Goal: Find specific page/section

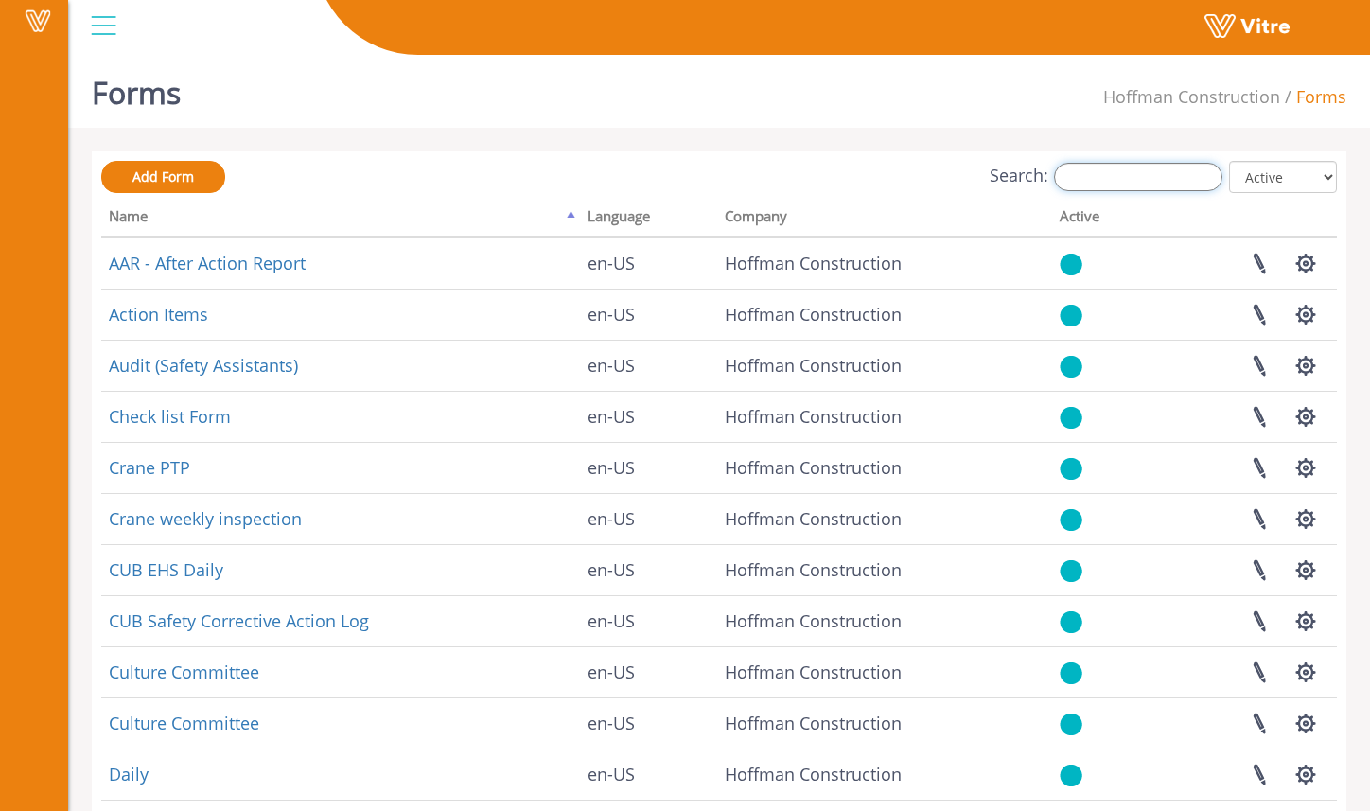
click at [1127, 169] on input "Search:" at bounding box center [1138, 177] width 168 height 28
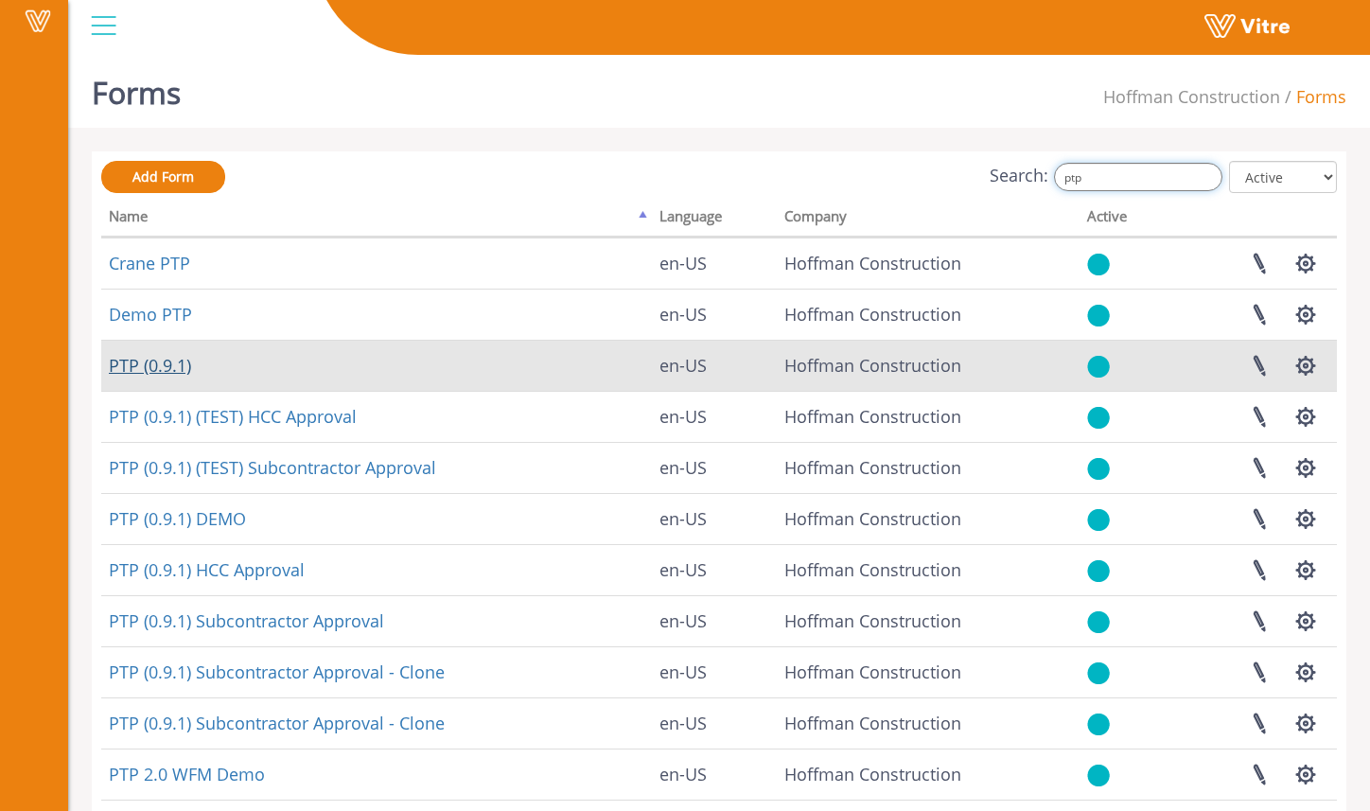
type input "ptp"
click at [176, 364] on link "PTP (0.9.1)" at bounding box center [150, 365] width 82 height 23
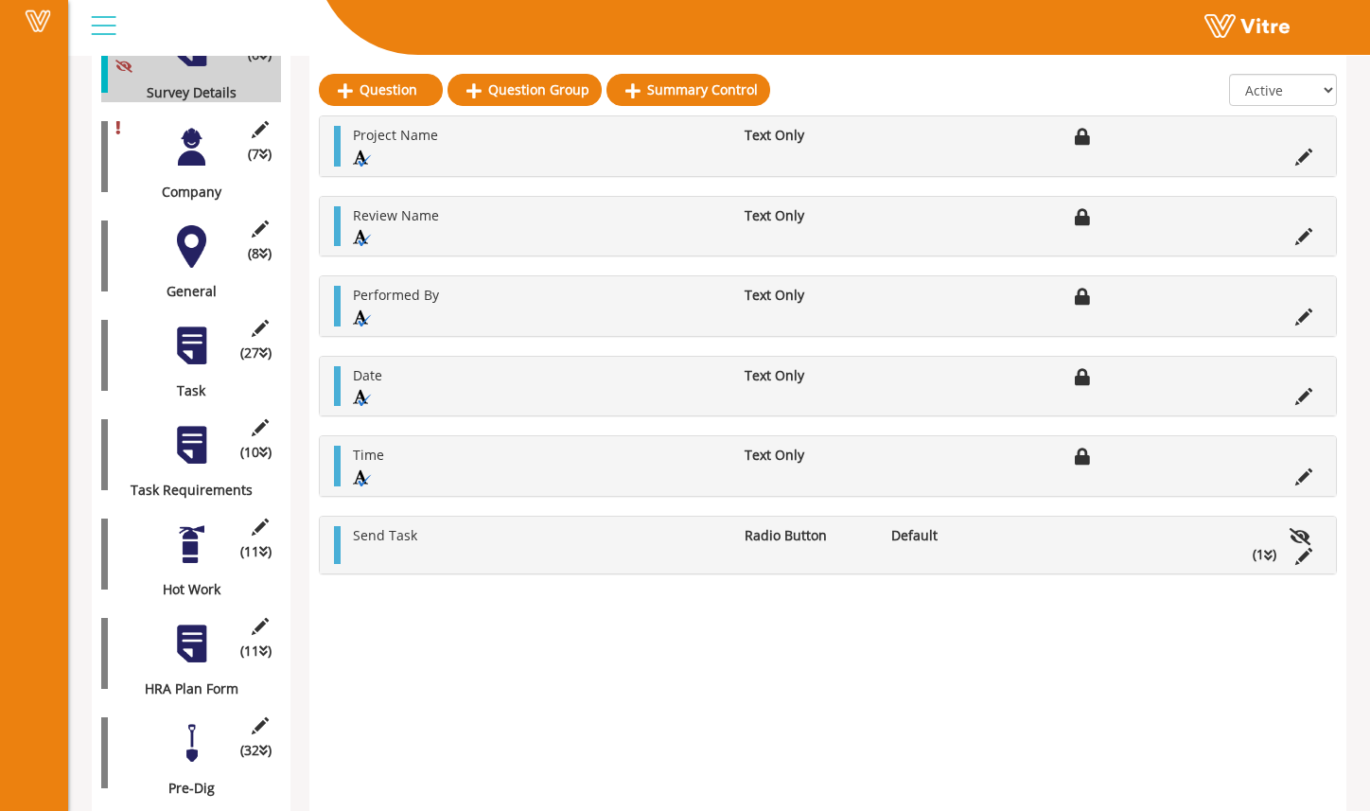
scroll to position [324, 0]
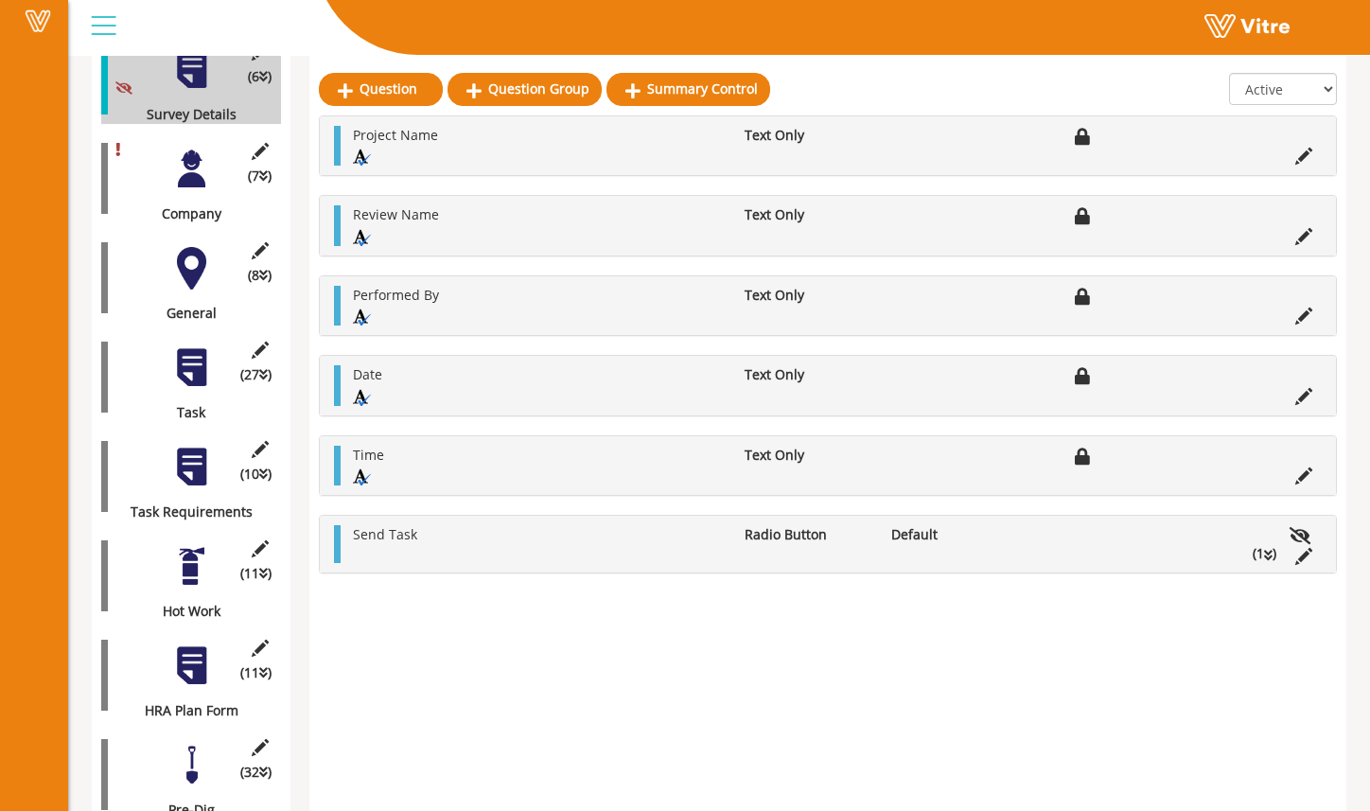
click at [204, 461] on div at bounding box center [191, 467] width 43 height 43
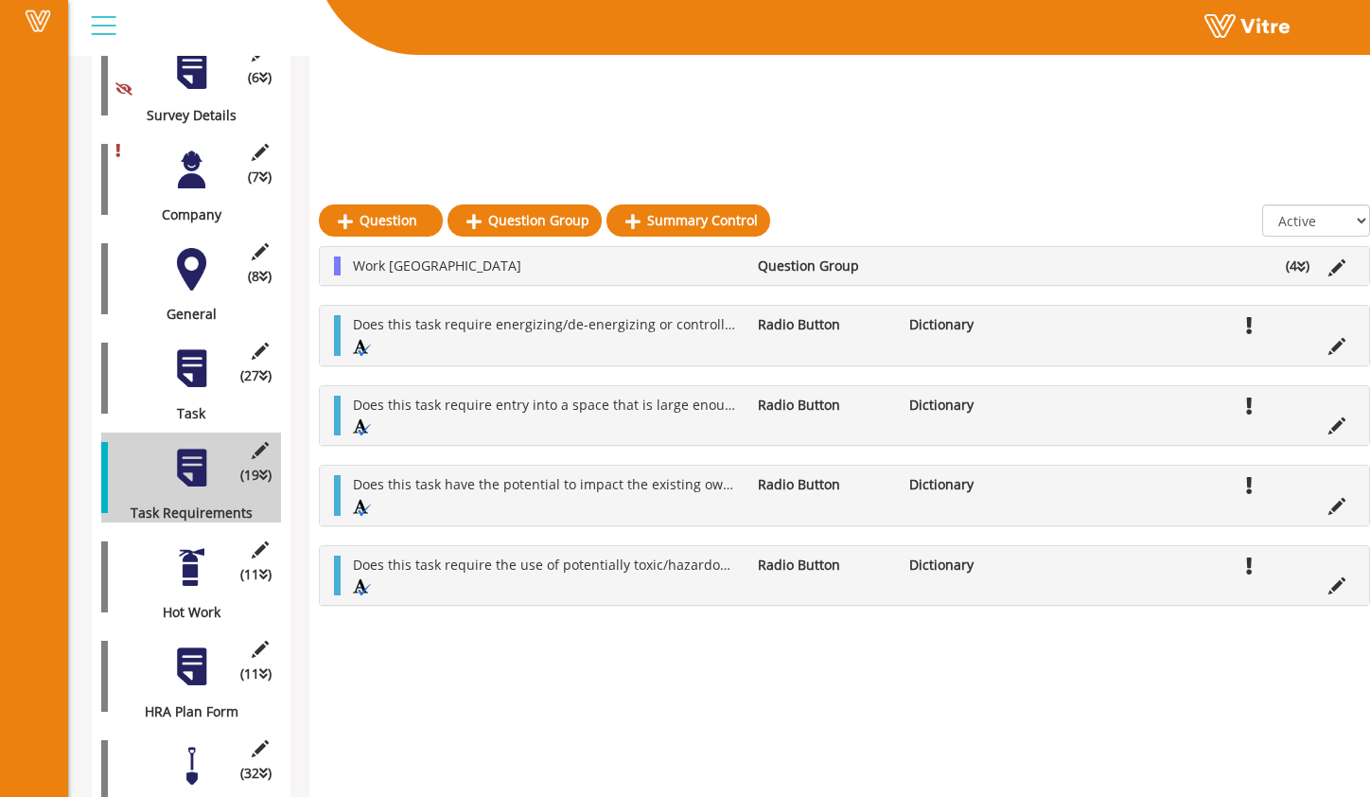
scroll to position [469, 0]
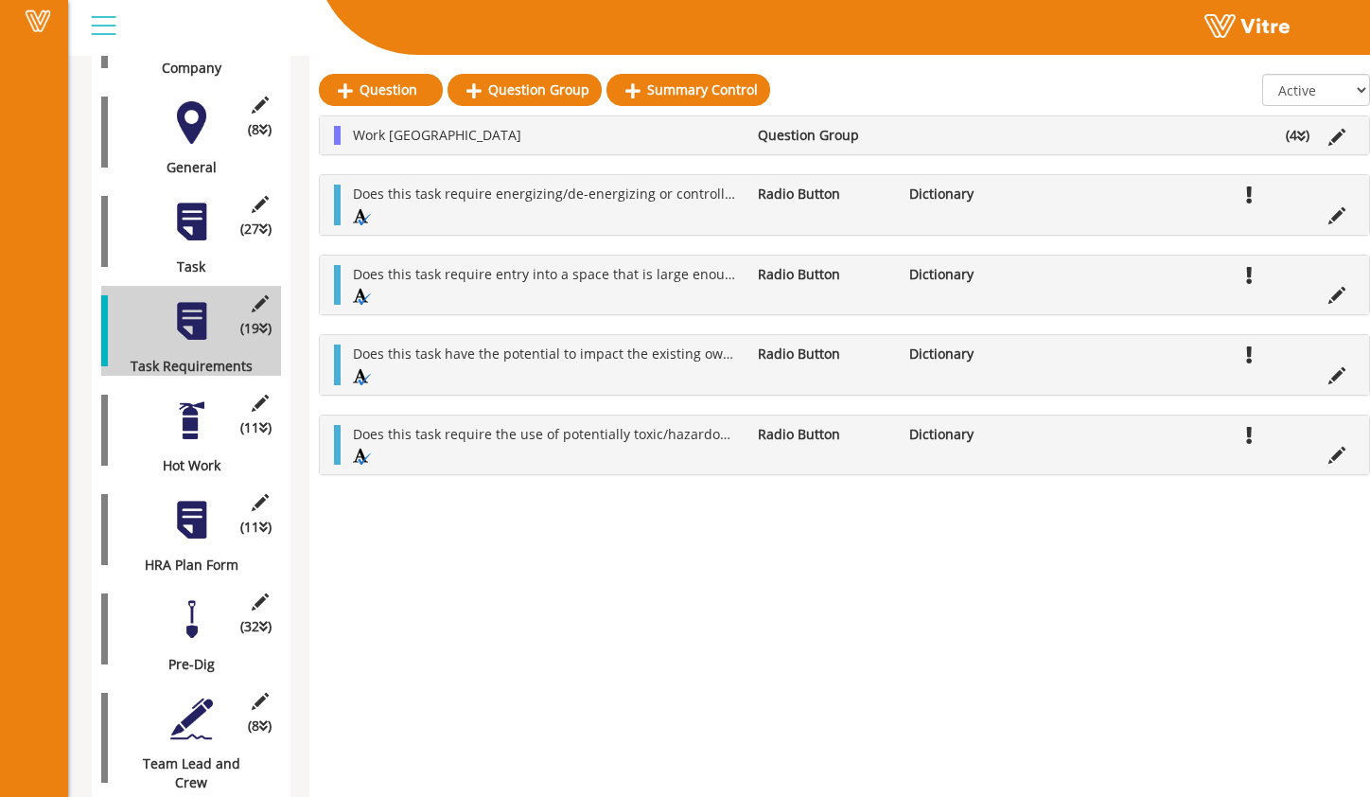
click at [190, 617] on div at bounding box center [191, 619] width 43 height 43
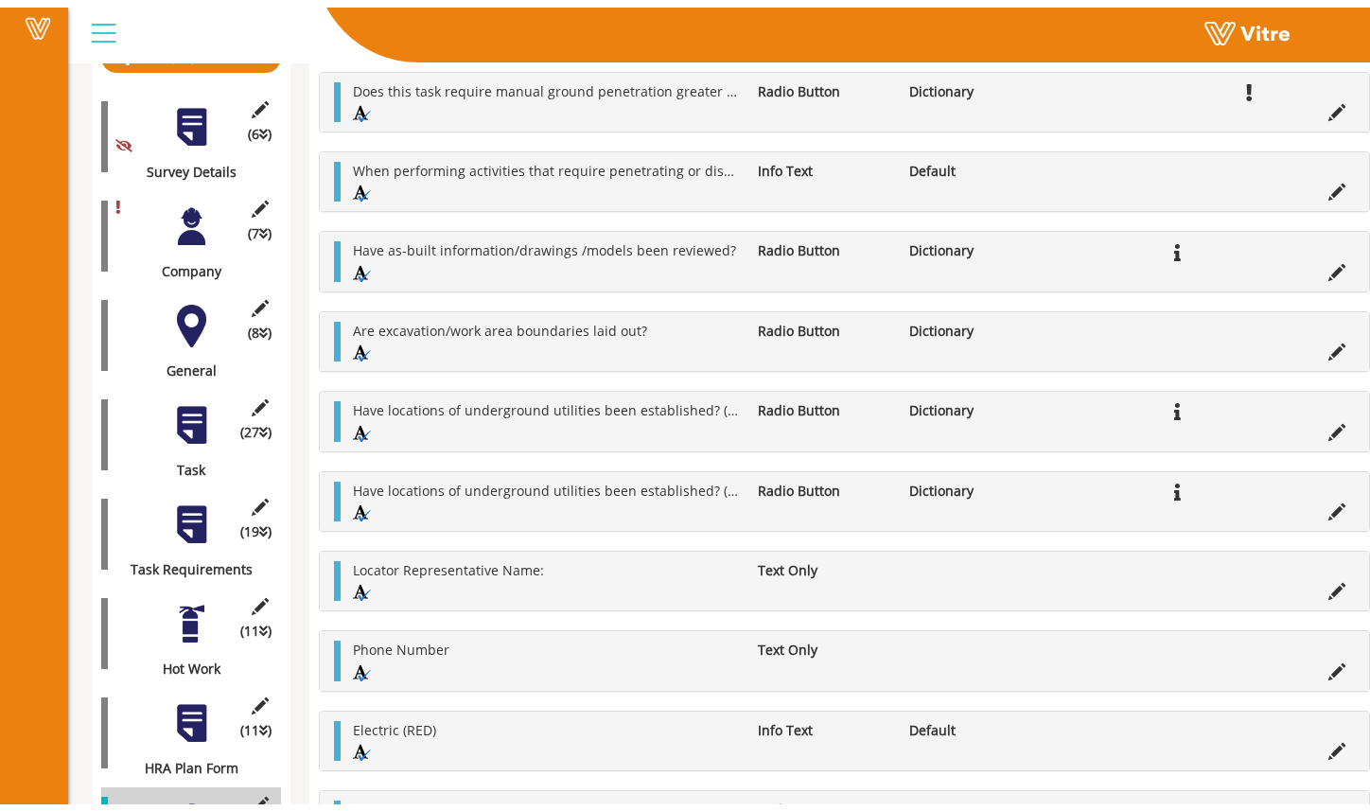
scroll to position [295, 0]
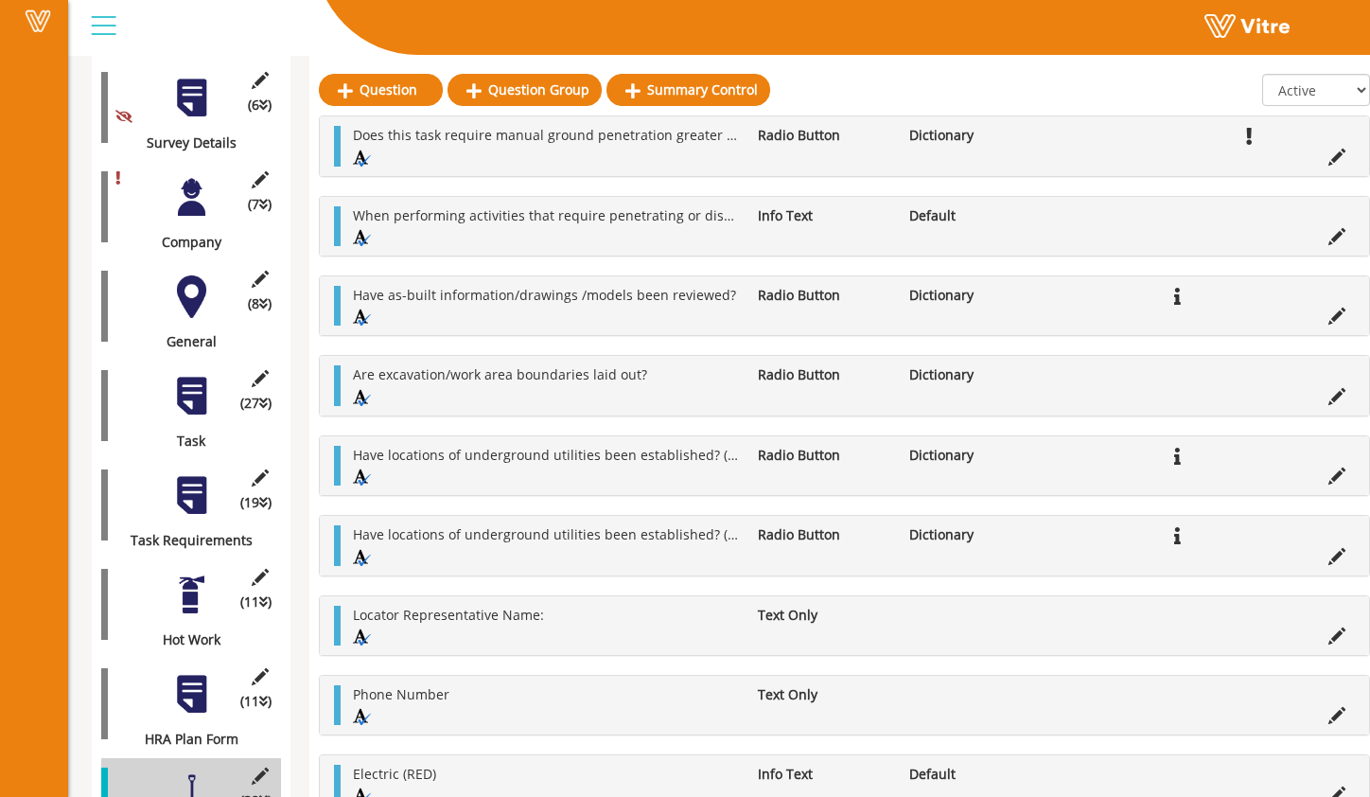
click at [193, 281] on div at bounding box center [191, 296] width 43 height 43
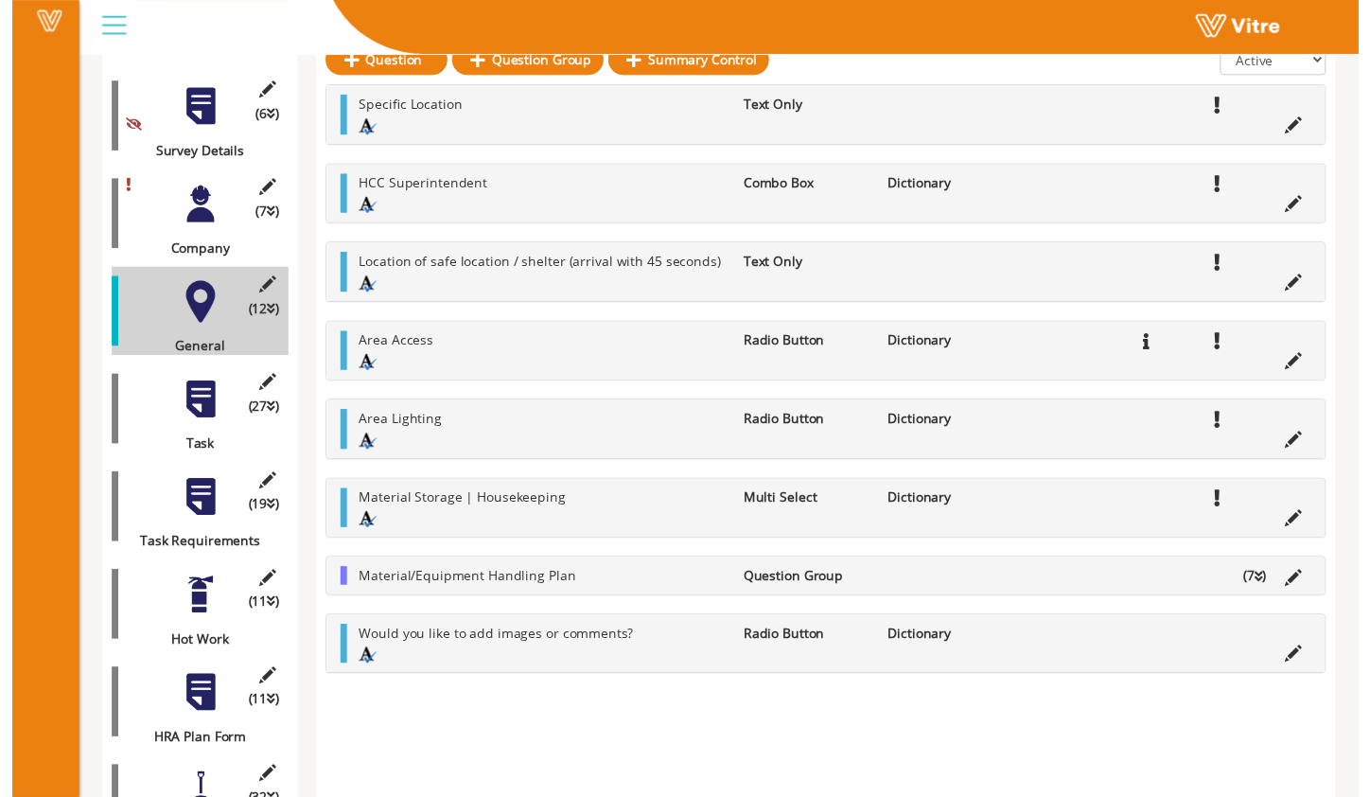
scroll to position [291, 0]
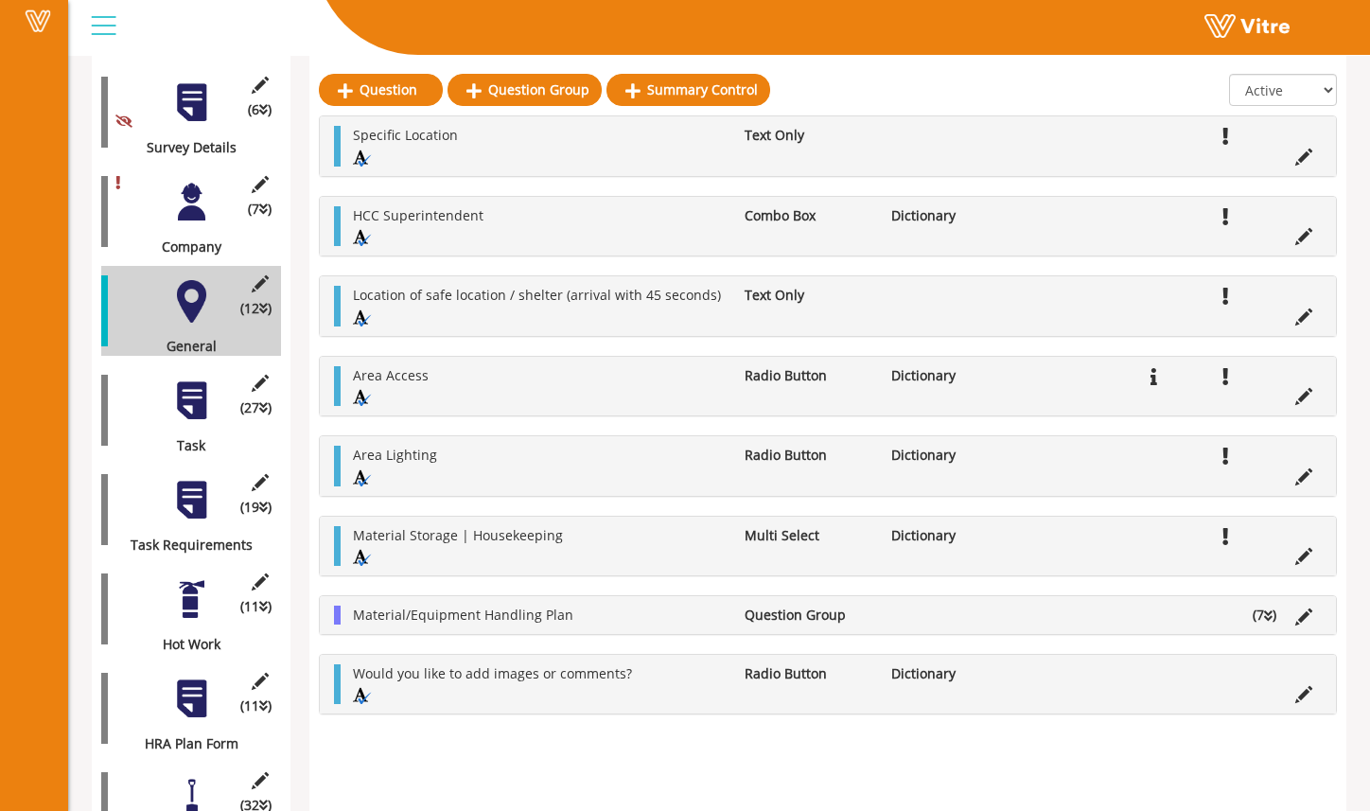
click at [206, 503] on div "(19 ) Task Requirements" at bounding box center [191, 510] width 180 height 90
click at [194, 497] on div at bounding box center [191, 500] width 43 height 43
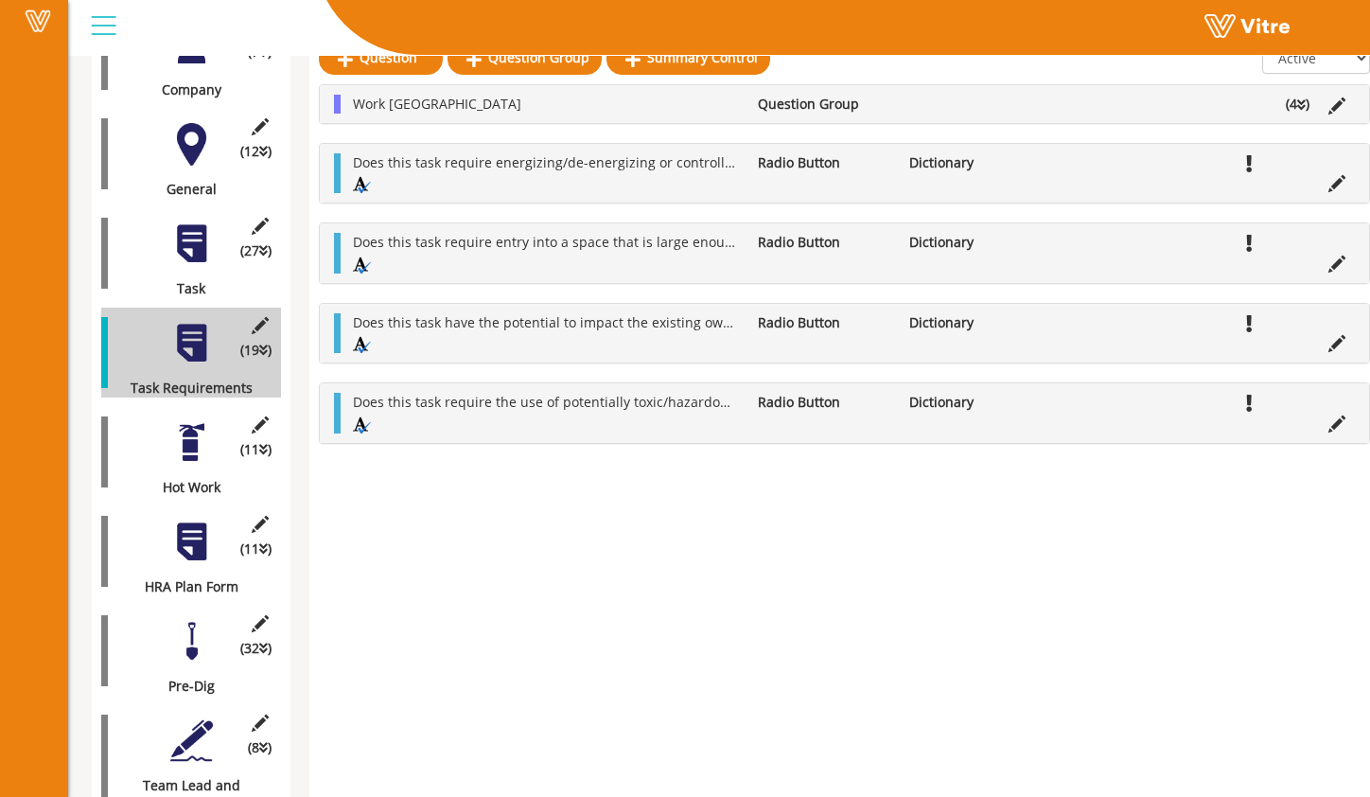
scroll to position [469, 0]
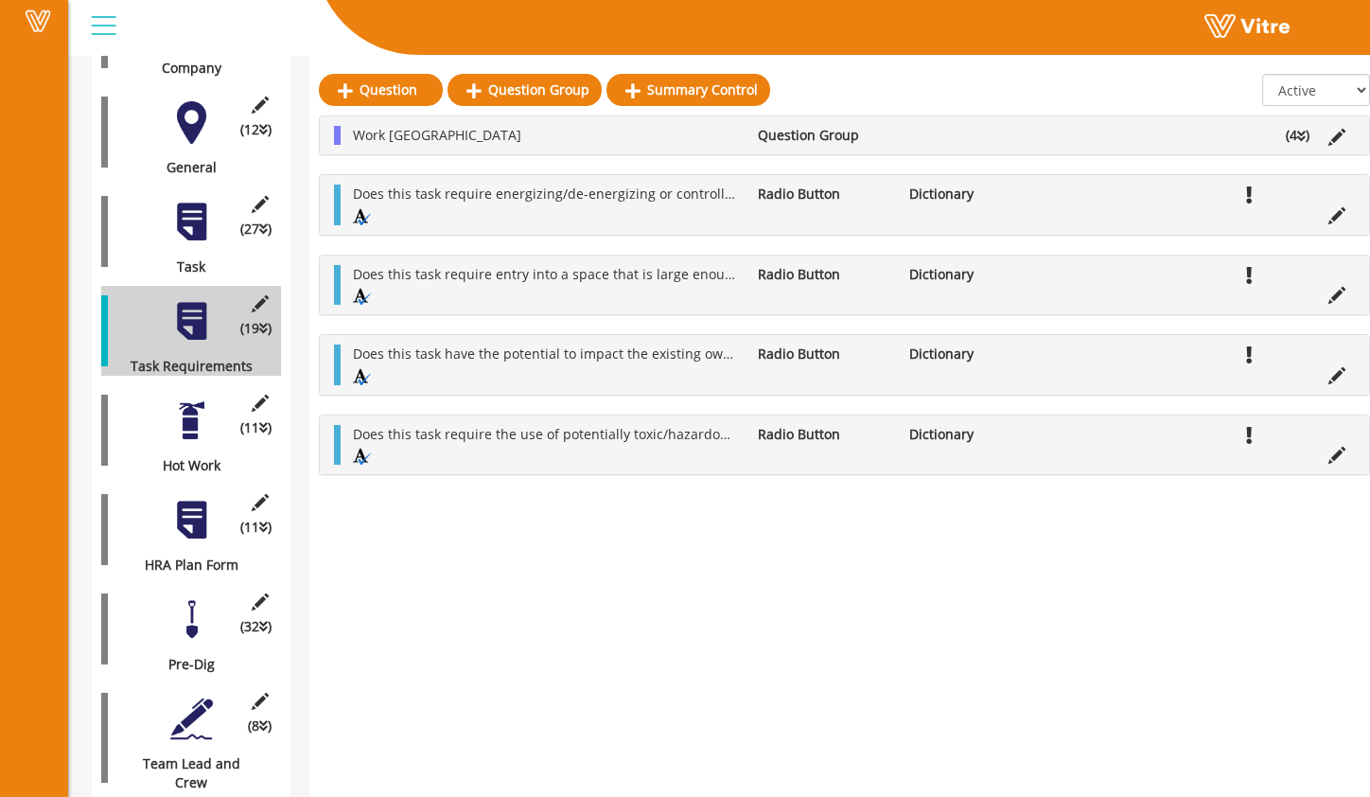
click at [194, 405] on div at bounding box center [191, 420] width 43 height 43
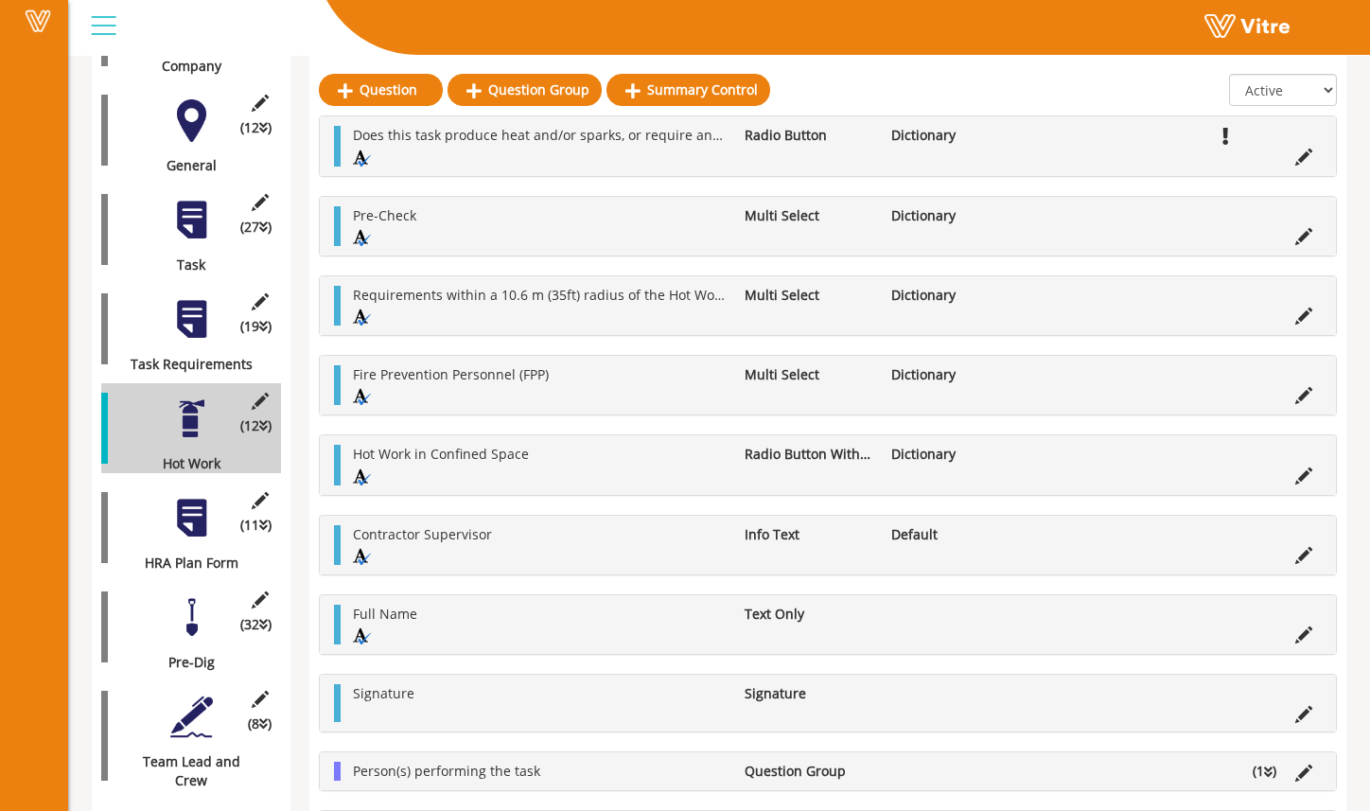
click at [199, 500] on div at bounding box center [191, 518] width 43 height 43
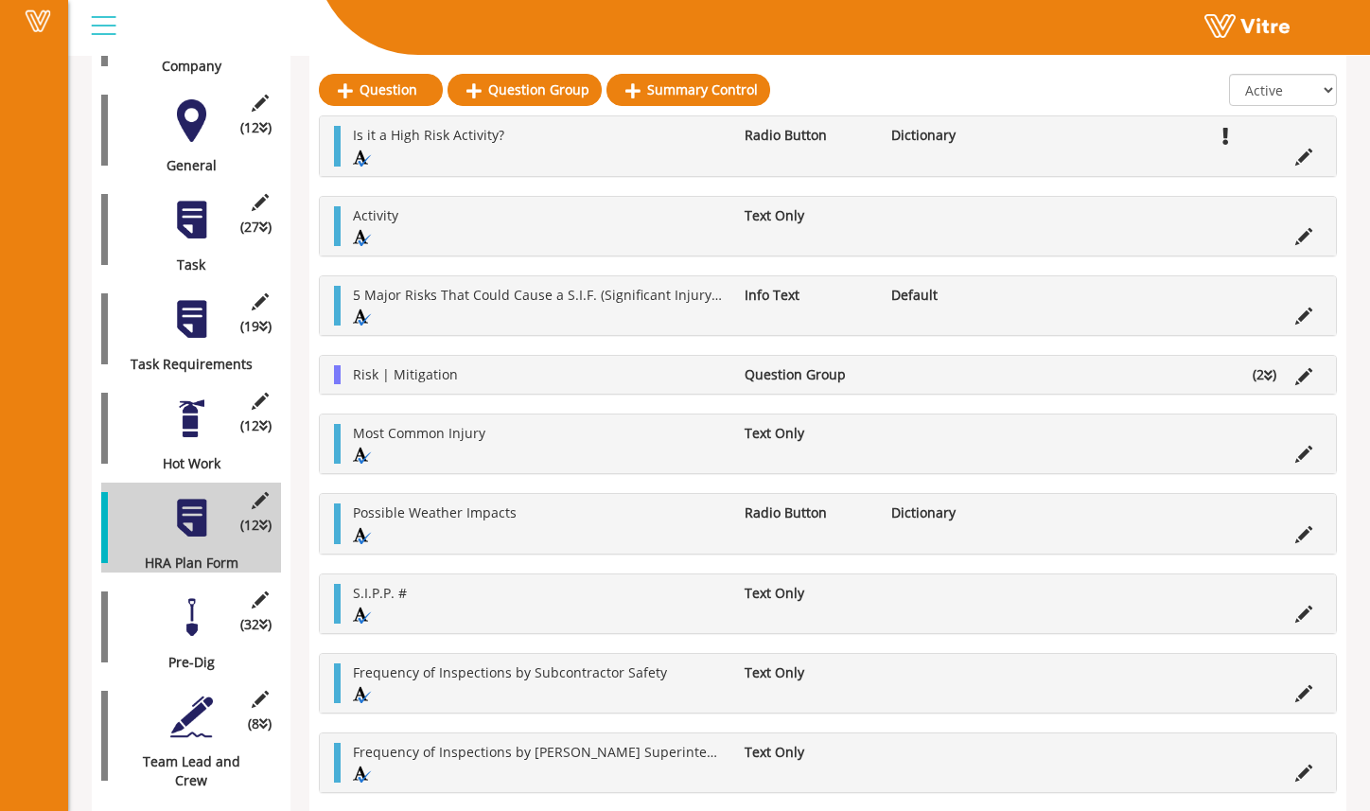
click at [194, 397] on div at bounding box center [191, 418] width 43 height 43
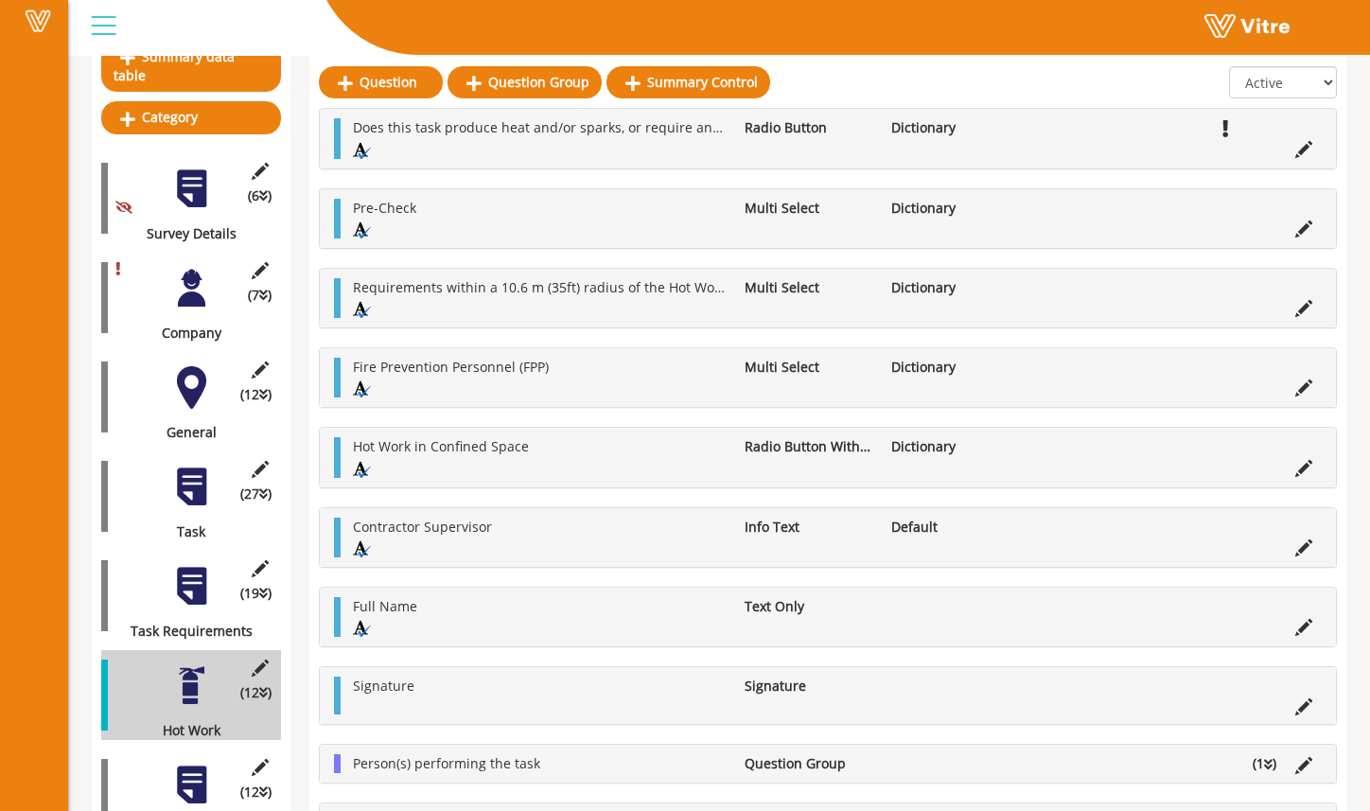
scroll to position [215, 0]
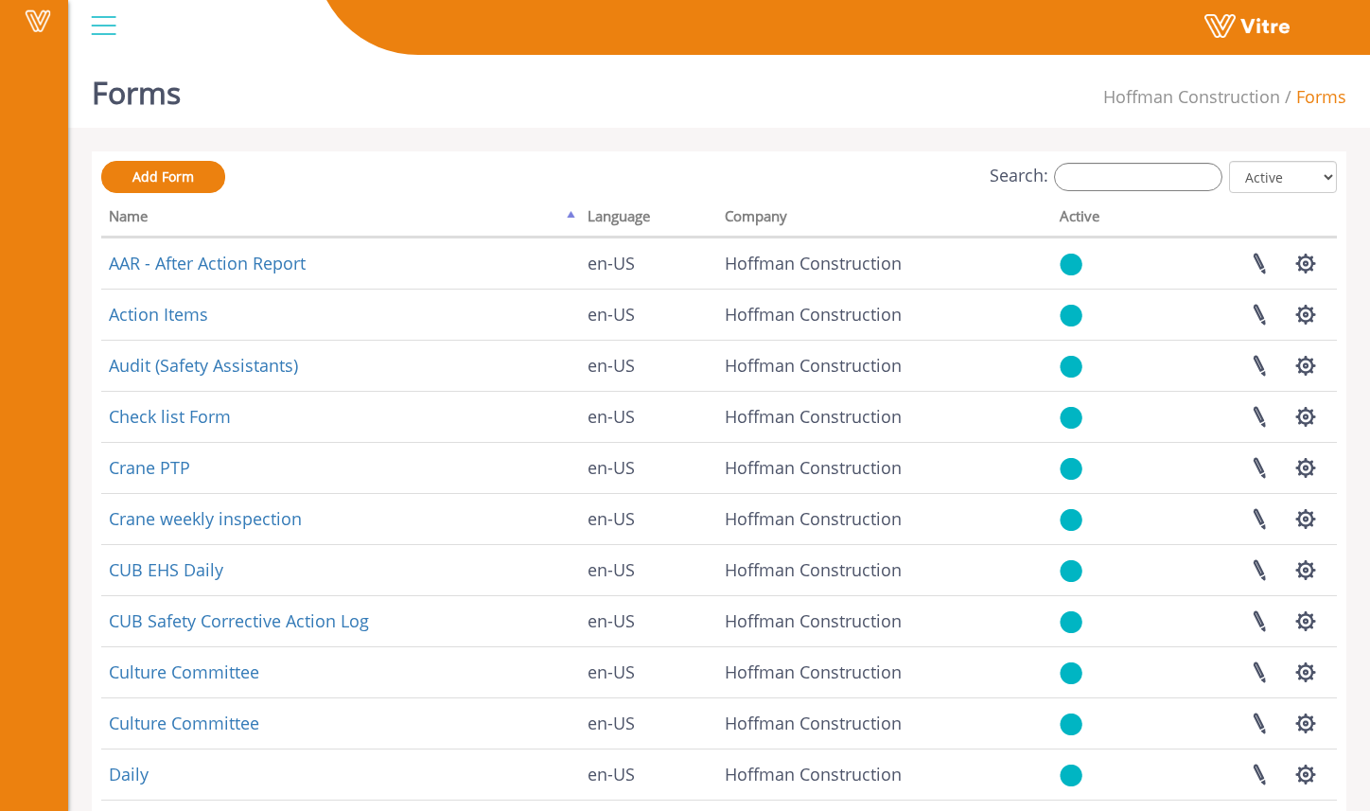
click at [106, 32] on div at bounding box center [103, 25] width 43 height 51
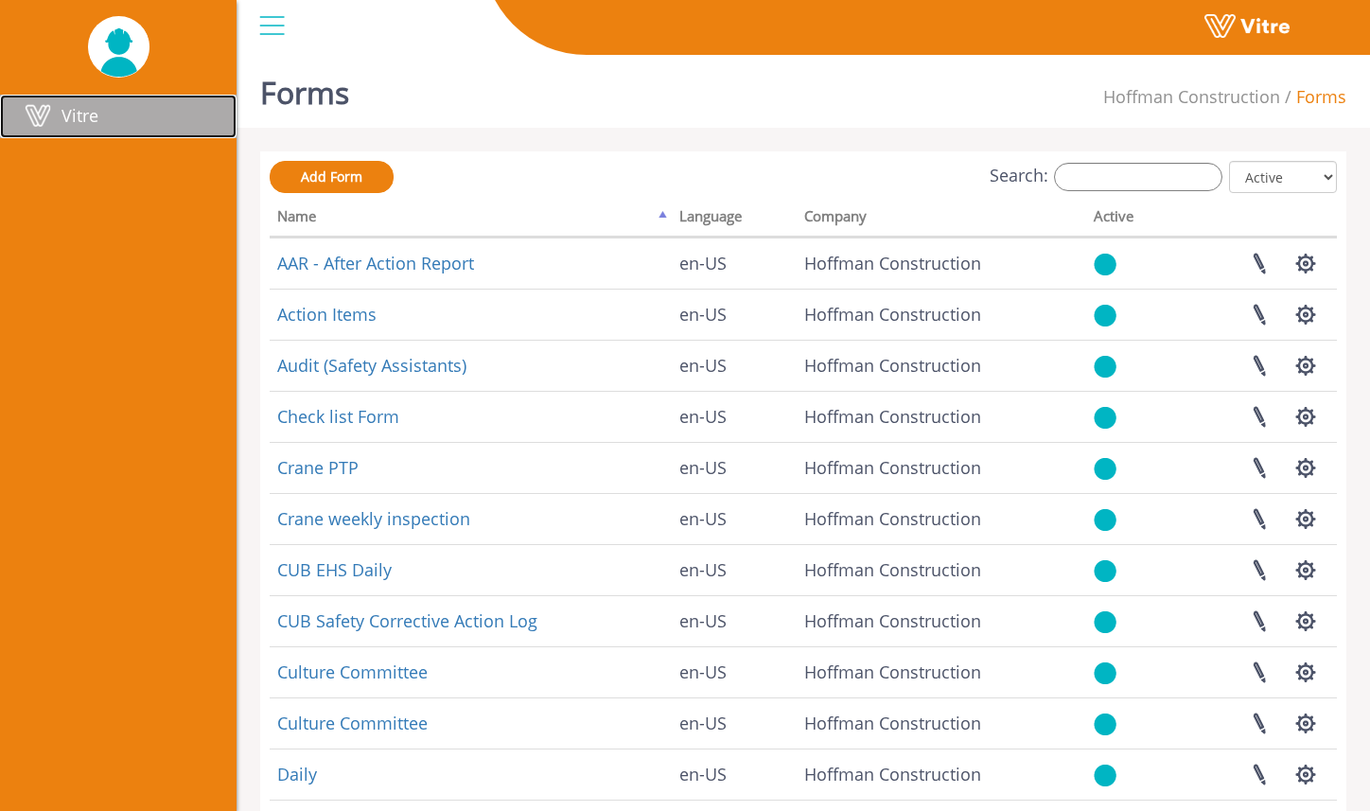
click at [63, 117] on span "Vitre" at bounding box center [80, 115] width 37 height 23
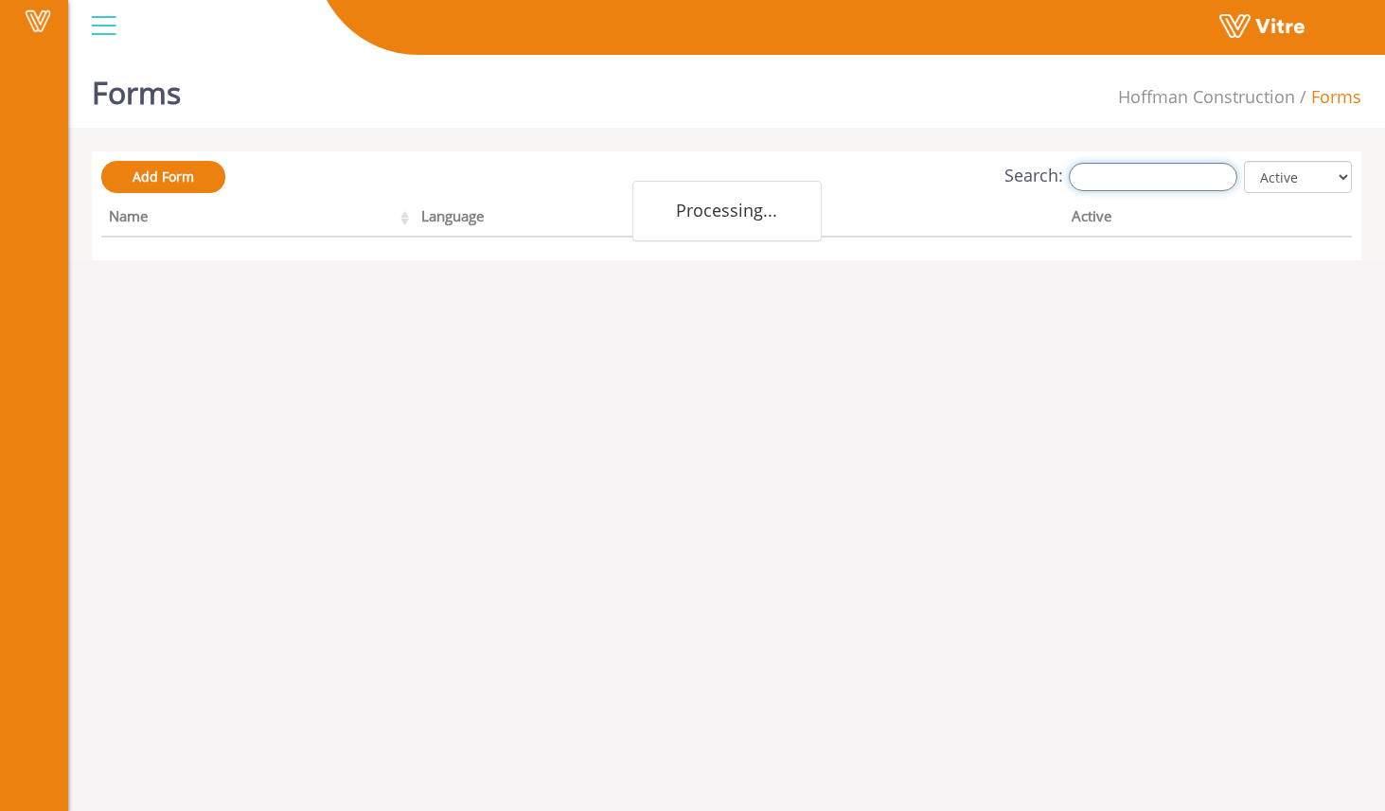
click at [1125, 172] on input "Search:" at bounding box center [1152, 177] width 168 height 28
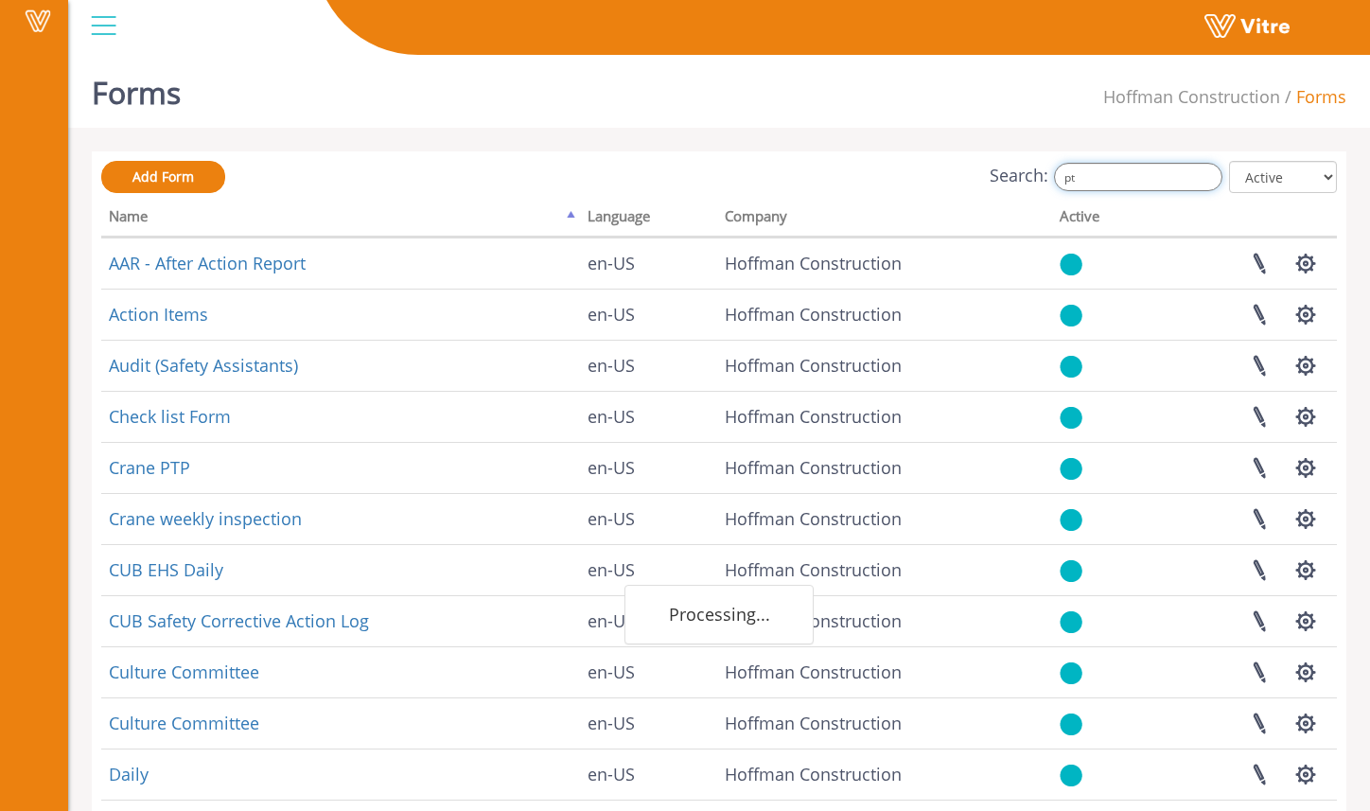
type input "ptp"
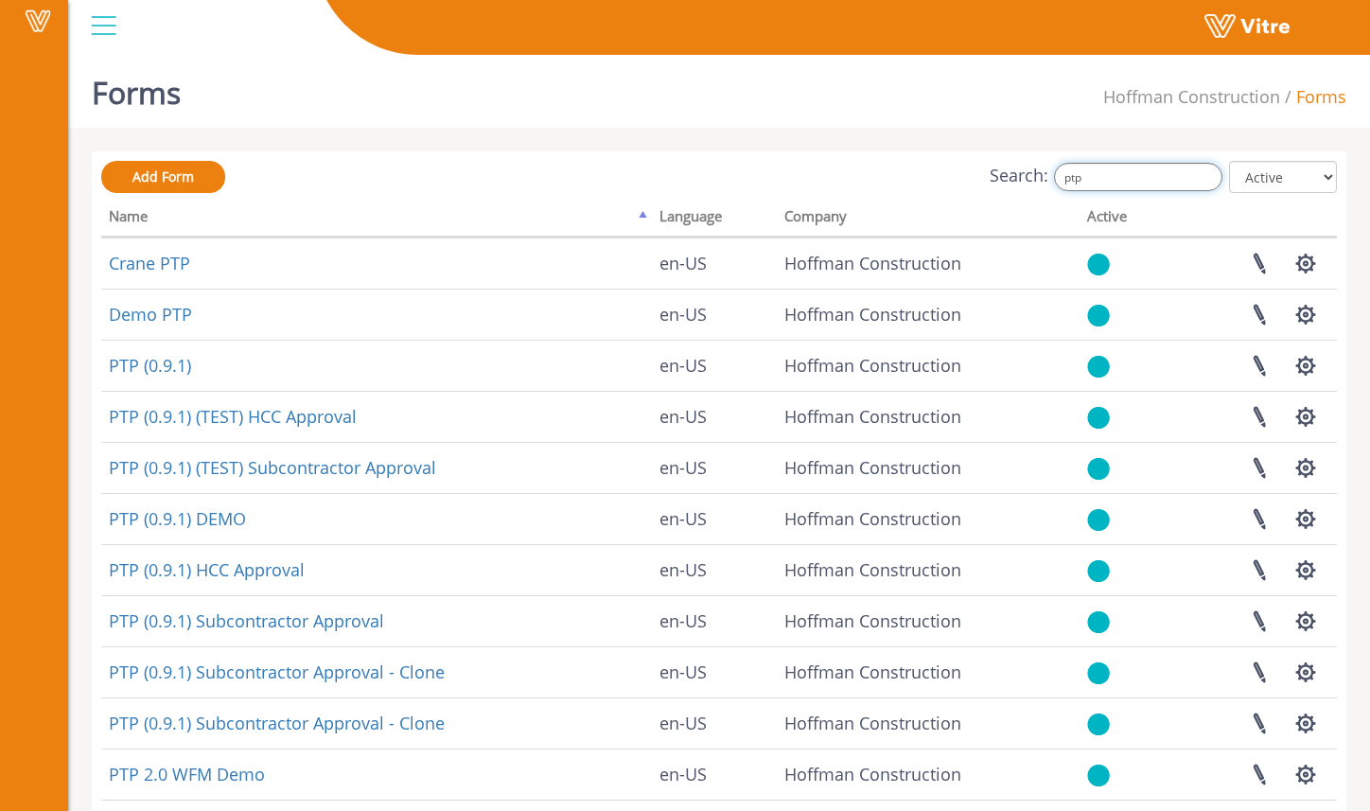
drag, startPoint x: 1143, startPoint y: 185, endPoint x: 1001, endPoint y: 164, distance: 143.5
click at [1003, 165] on div "Search: ptp All Active Not Active" at bounding box center [719, 178] width 1236 height 35
